Goal: Find specific page/section: Find specific page/section

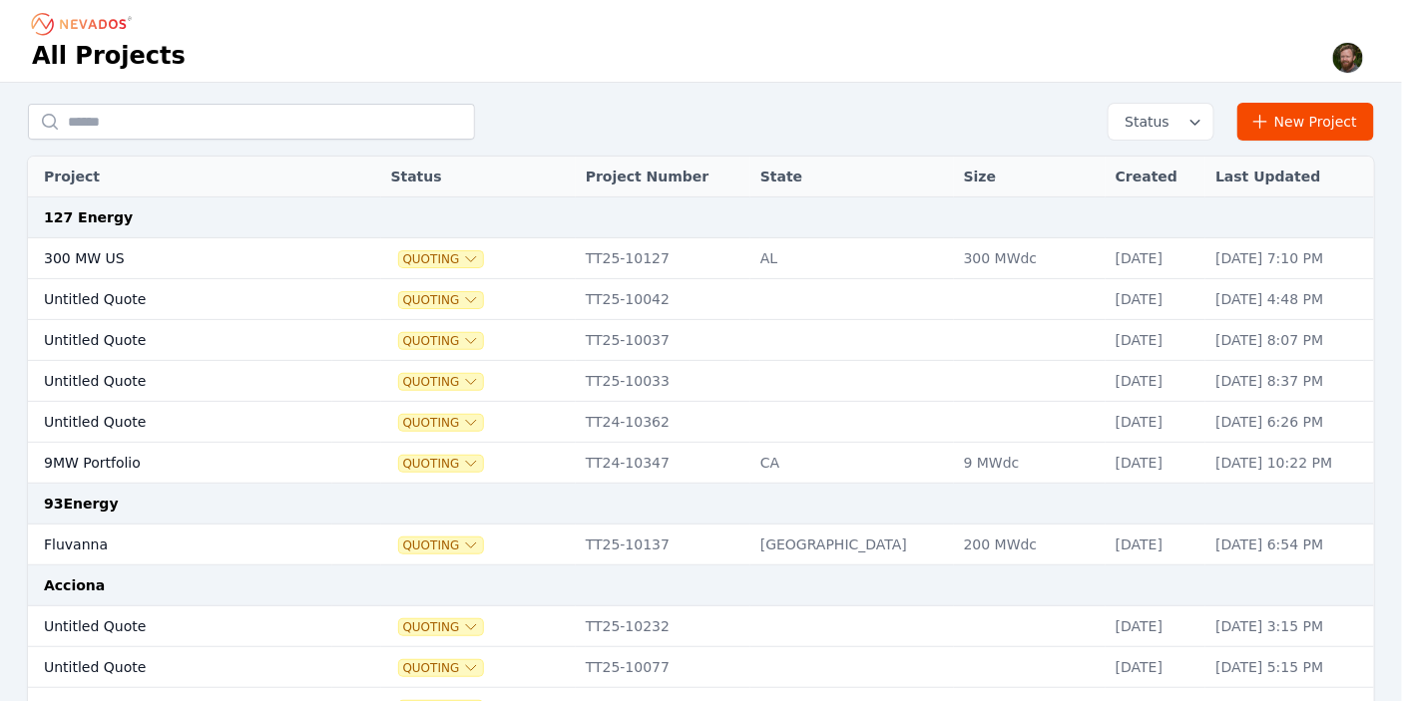
click at [816, 58] on div "All Projects" at bounding box center [701, 57] width 1338 height 34
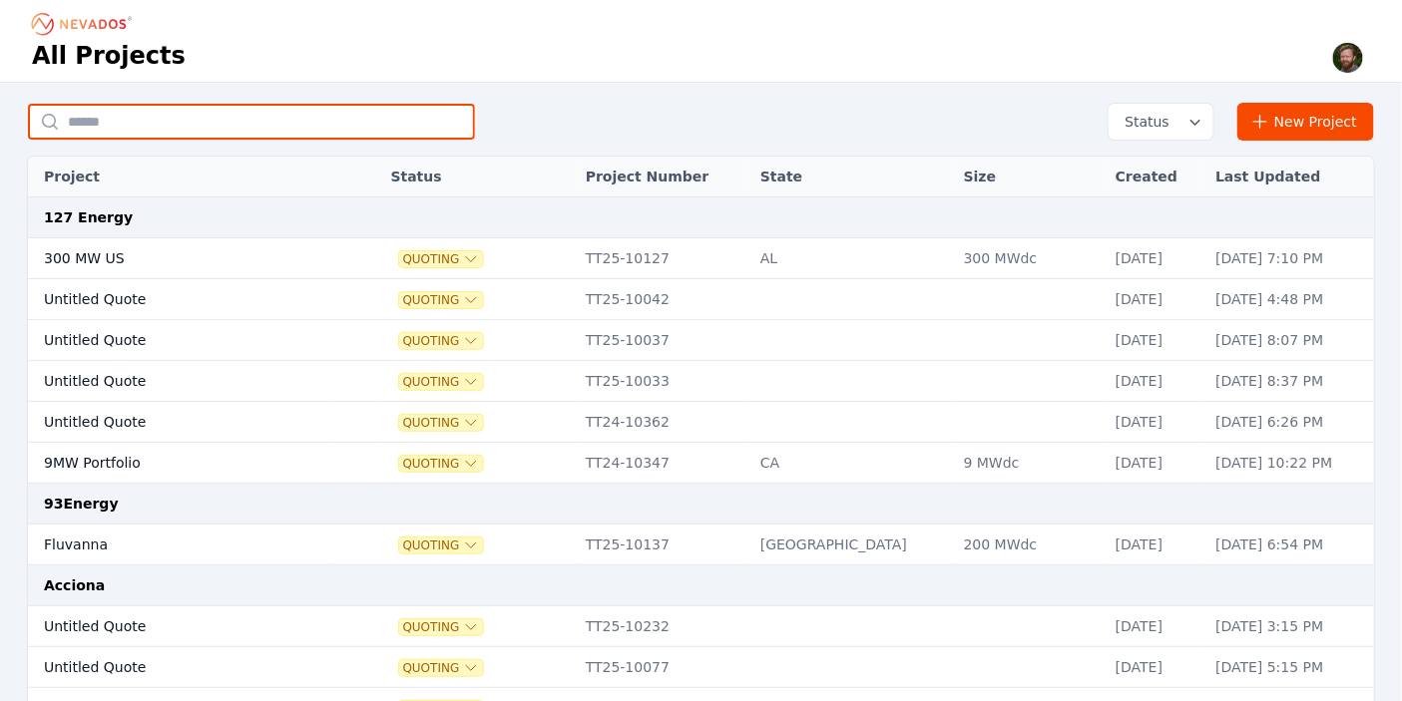
click at [288, 117] on input "text" at bounding box center [251, 122] width 447 height 36
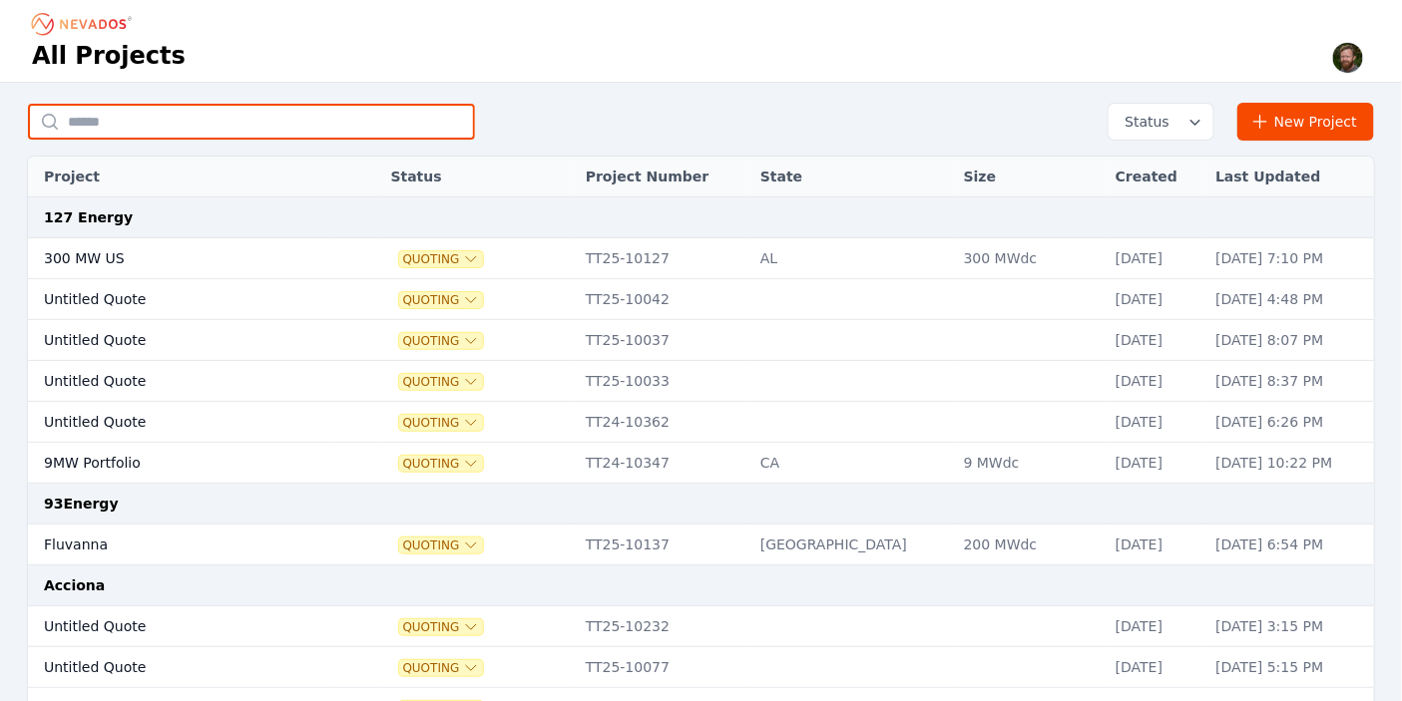
click at [338, 124] on input "text" at bounding box center [251, 122] width 447 height 36
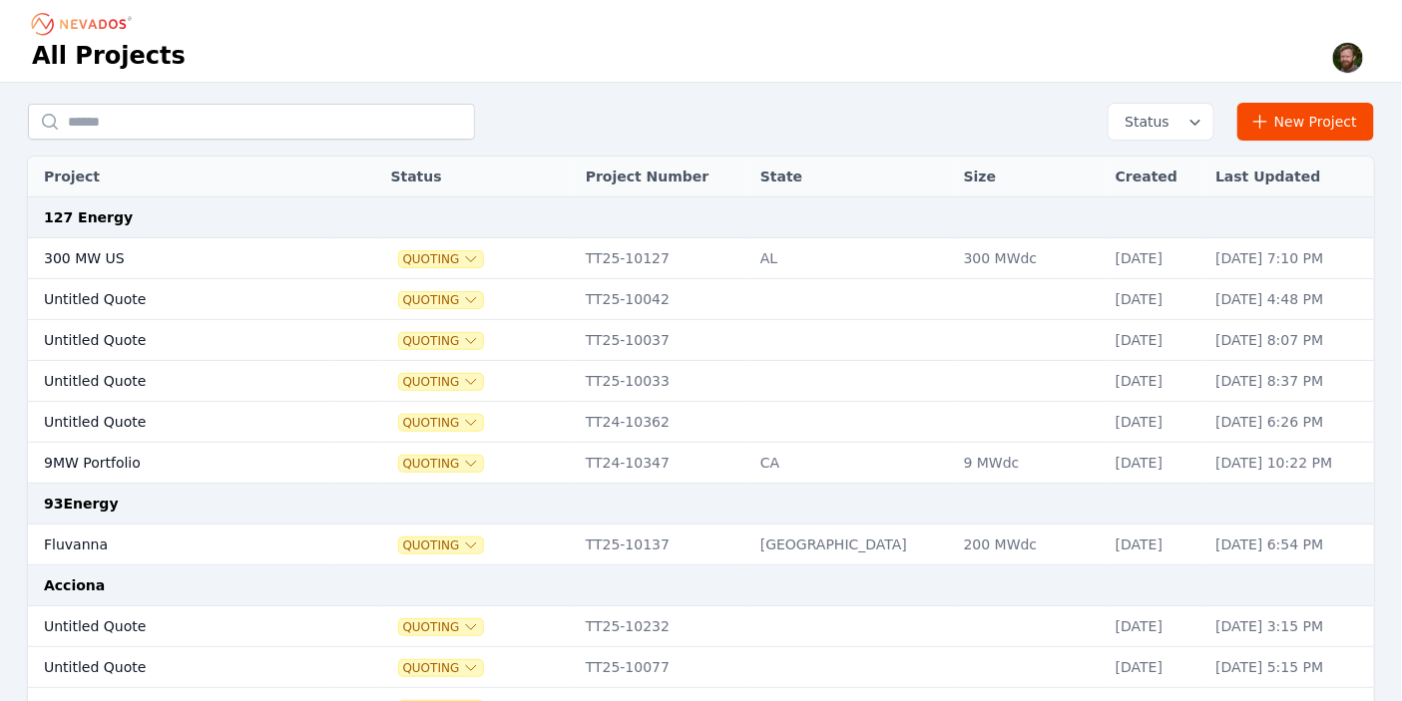
click at [592, 104] on div "Status New Project" at bounding box center [701, 122] width 1346 height 38
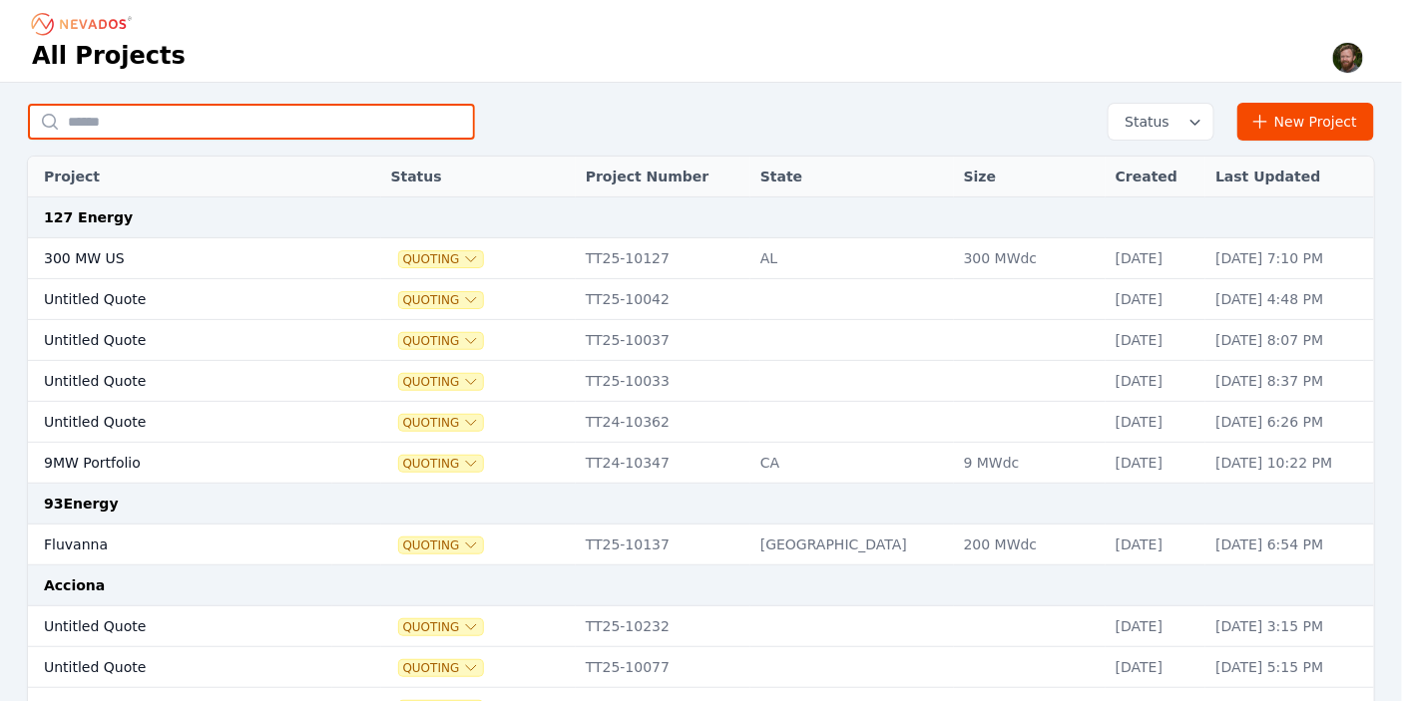
click at [301, 119] on input "text" at bounding box center [251, 122] width 447 height 36
type input "******"
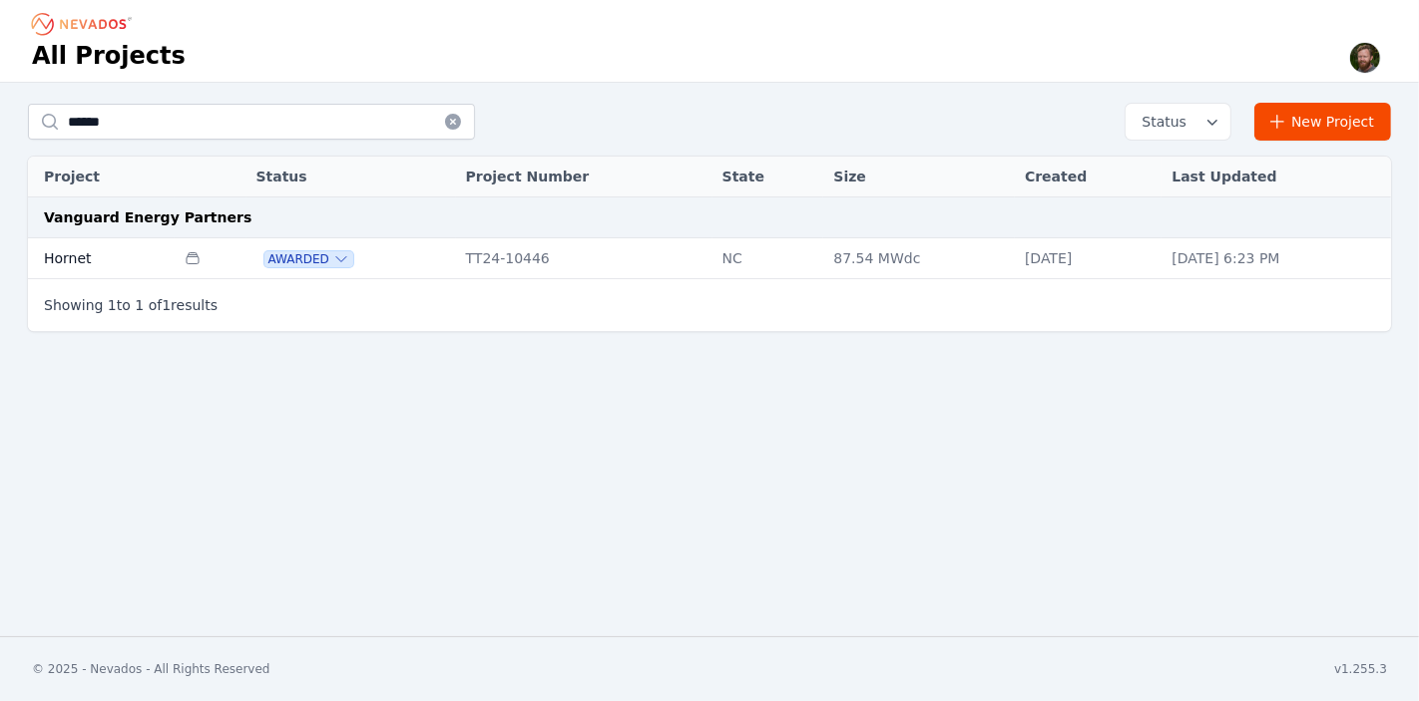
click at [60, 257] on td "Hornet" at bounding box center [101, 258] width 147 height 41
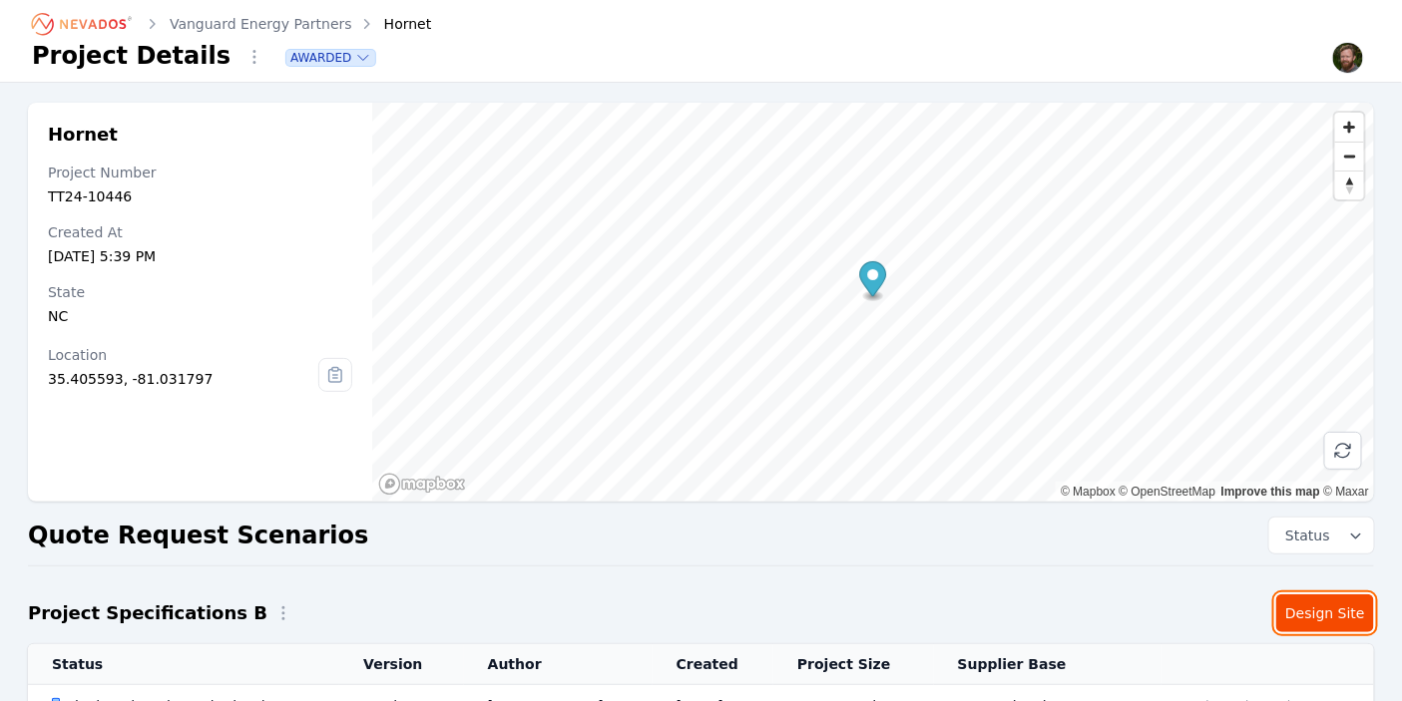
click at [1324, 624] on link "Design Site" at bounding box center [1325, 614] width 98 height 38
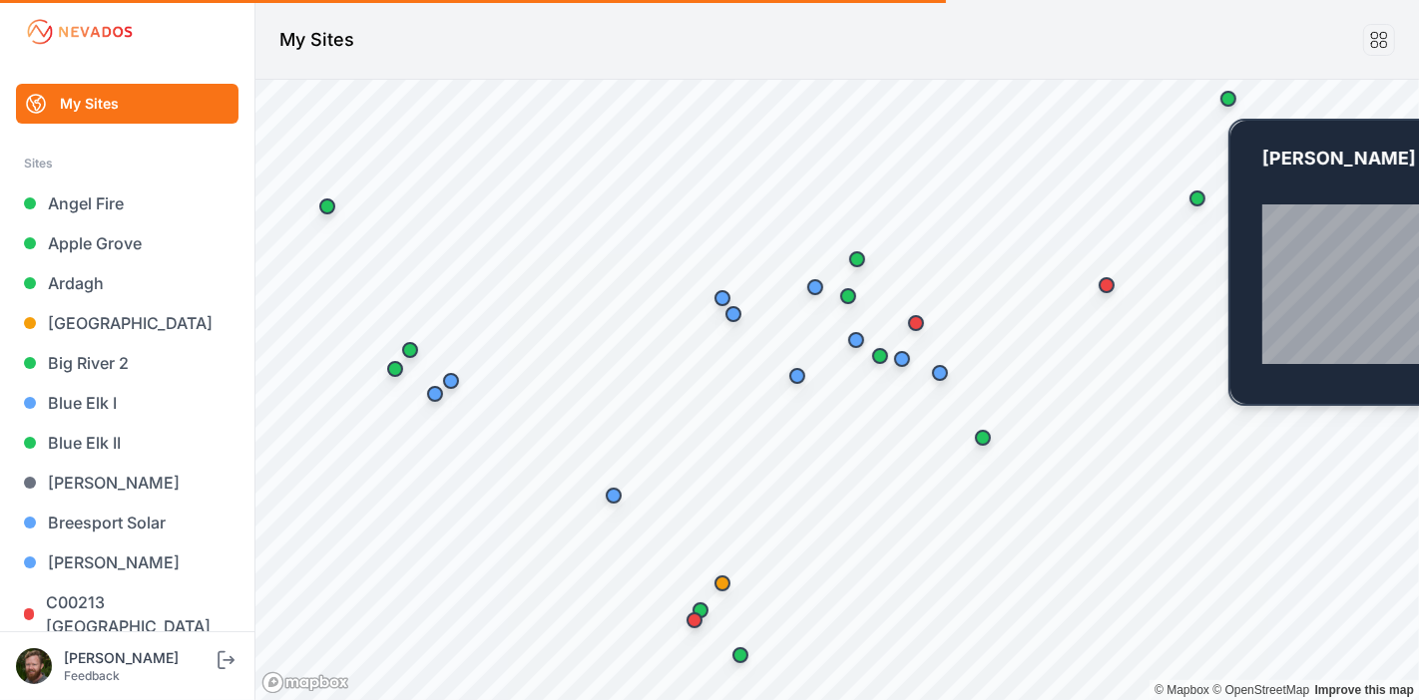
click at [1222, 100] on div "Map marker" at bounding box center [1228, 99] width 16 height 16
